Goal: Transaction & Acquisition: Obtain resource

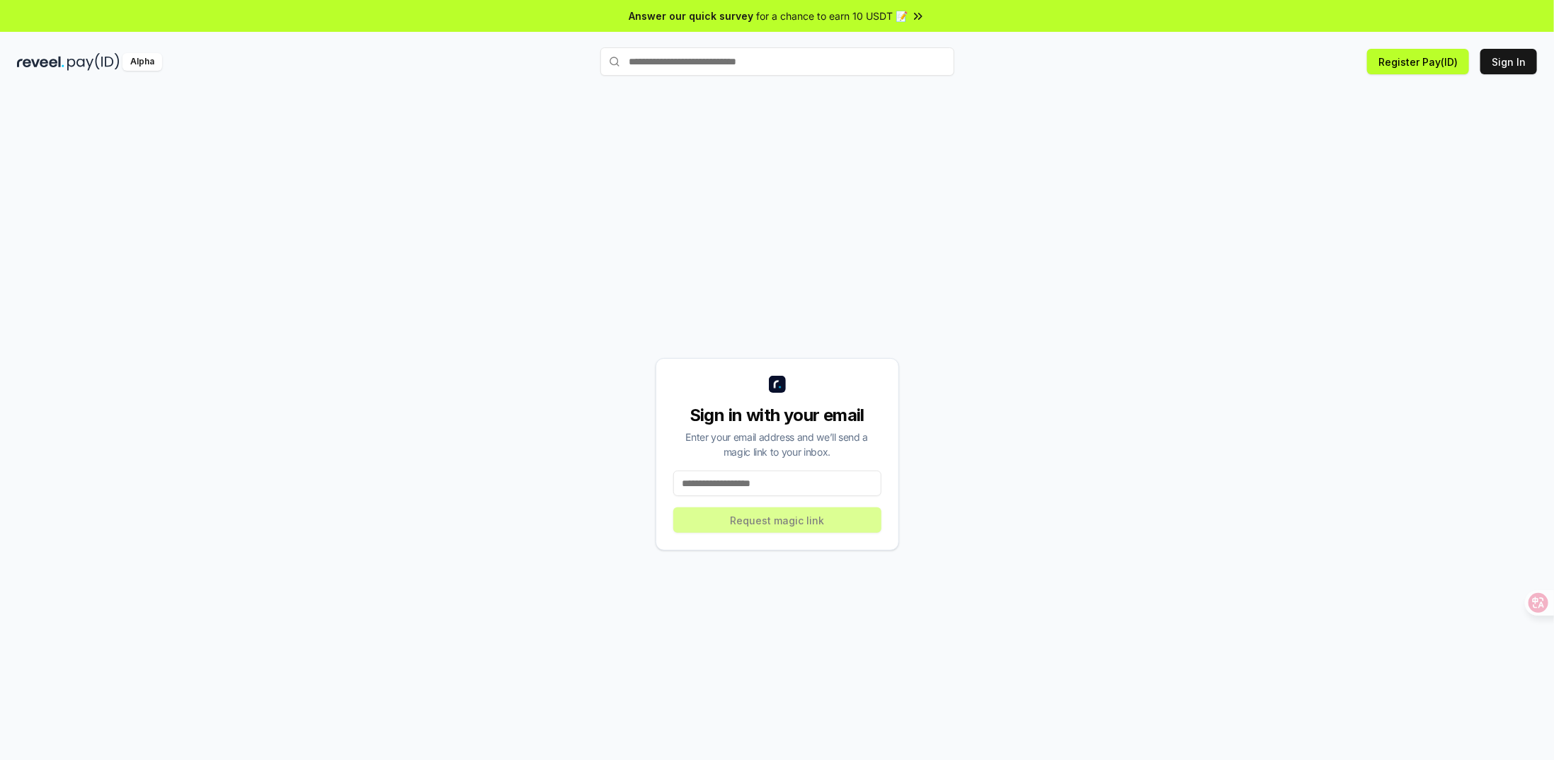
click at [739, 489] on input at bounding box center [777, 483] width 208 height 25
type input "**********"
click at [762, 519] on button "Request magic link" at bounding box center [777, 520] width 208 height 25
